Goal: Obtain resource: Download file/media

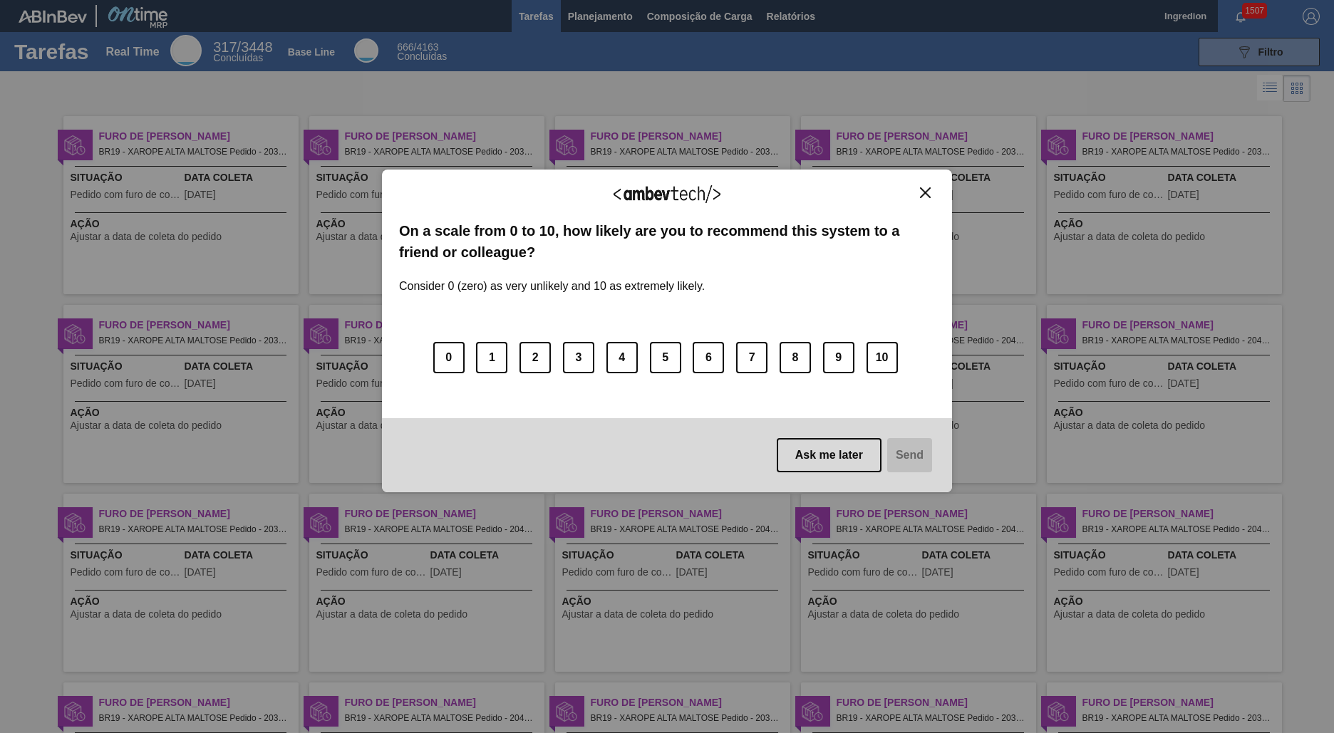
click at [925, 192] on img "Close" at bounding box center [925, 192] width 11 height 11
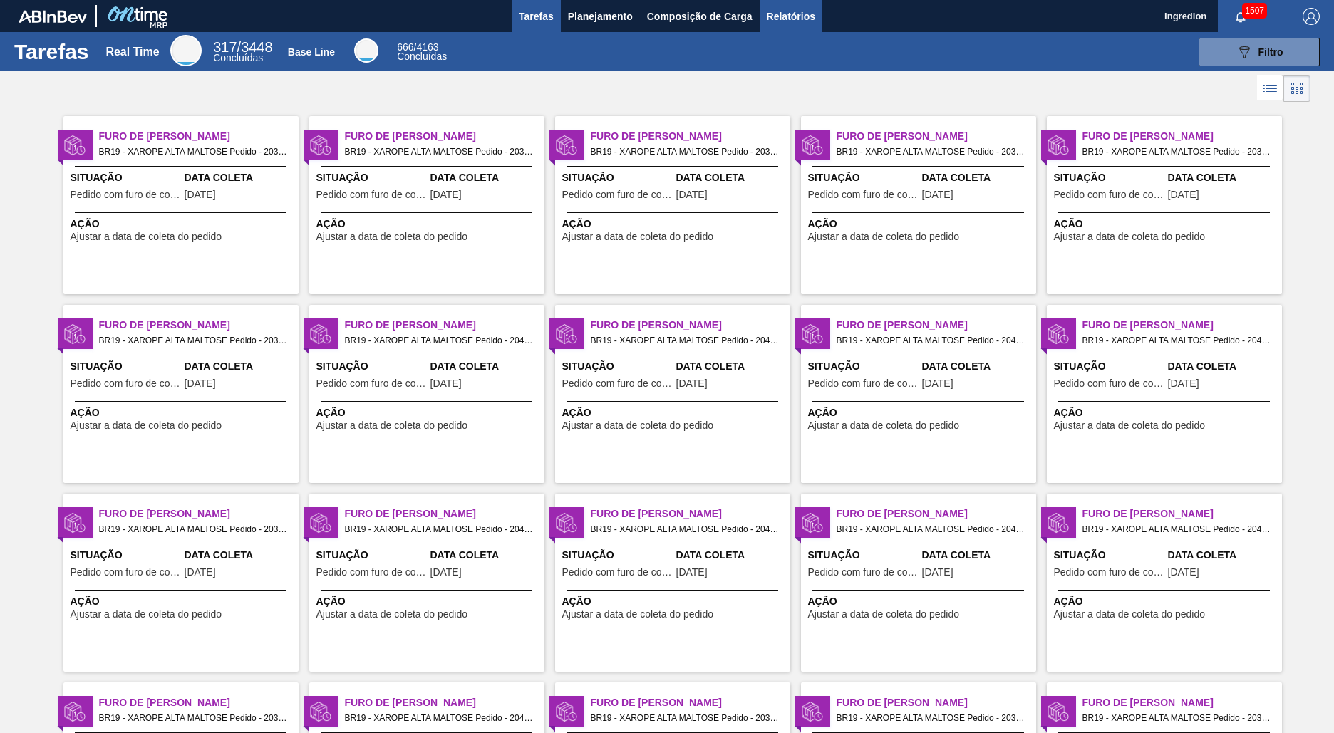
click at [790, 16] on span "Relatórios" at bounding box center [791, 16] width 48 height 17
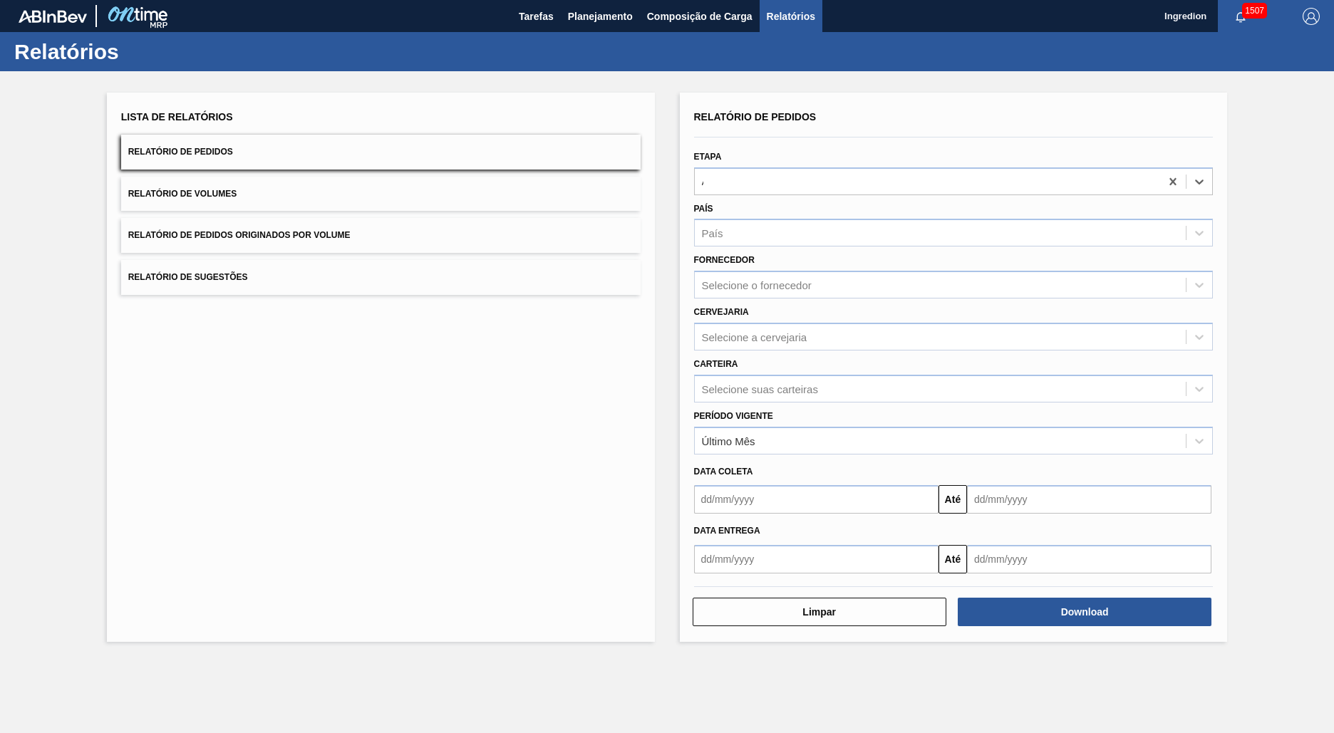
type input "Aguardando Faturamento"
type input "Xarope"
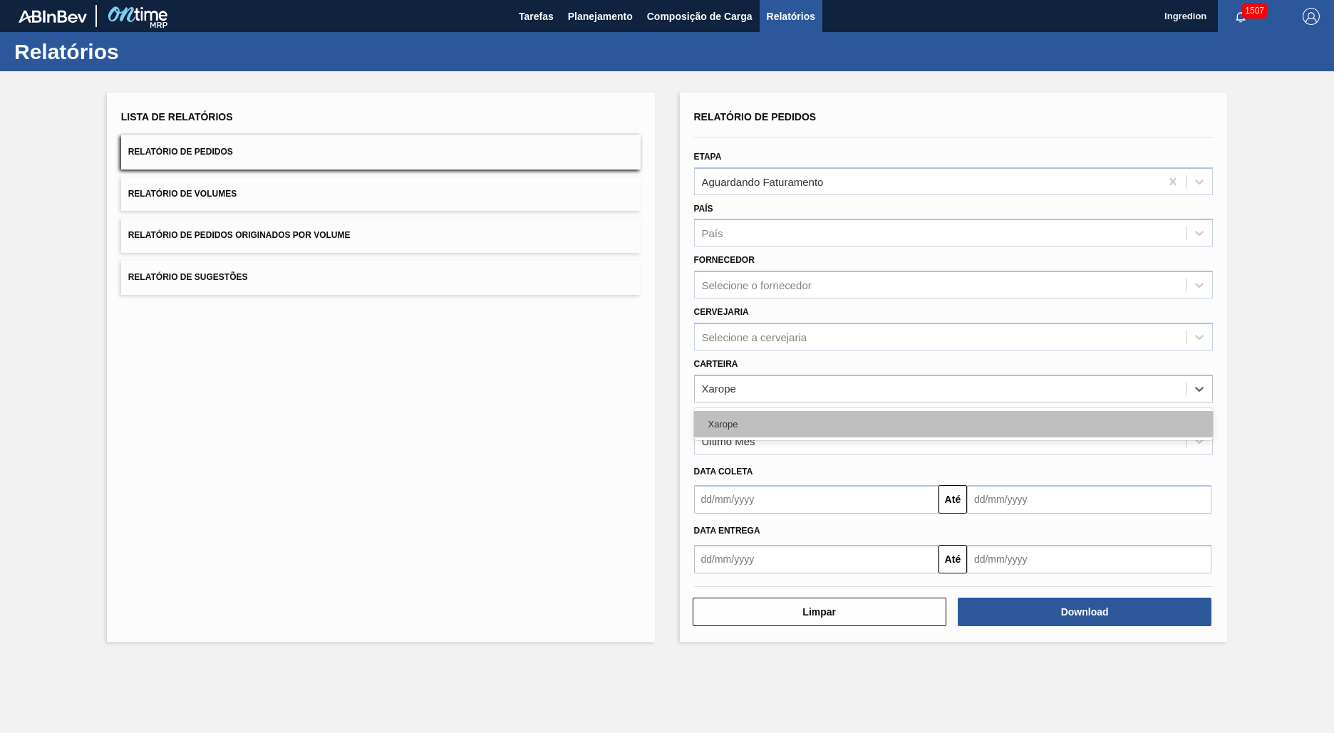
click at [953, 424] on div "Xarope" at bounding box center [954, 424] width 520 height 26
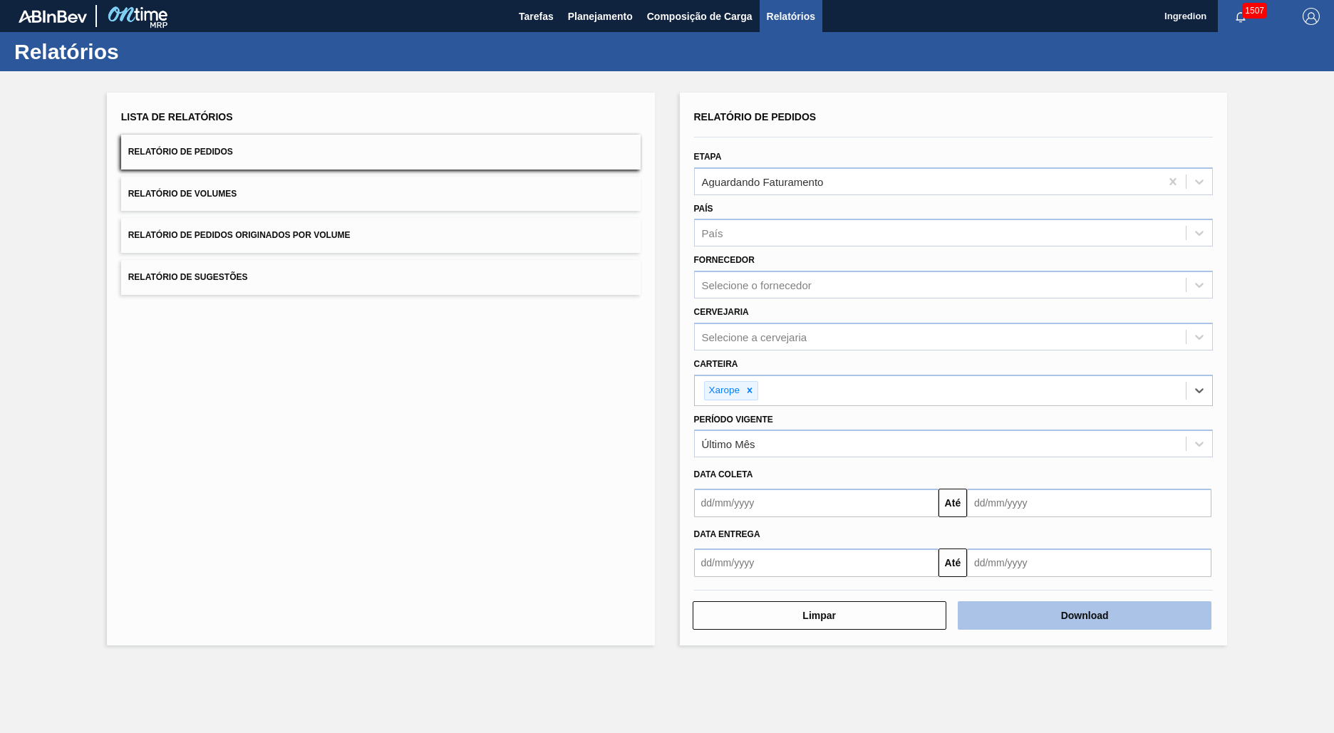
click at [1085, 616] on button "Download" at bounding box center [1085, 615] width 254 height 29
